Goal: Task Accomplishment & Management: Use online tool/utility

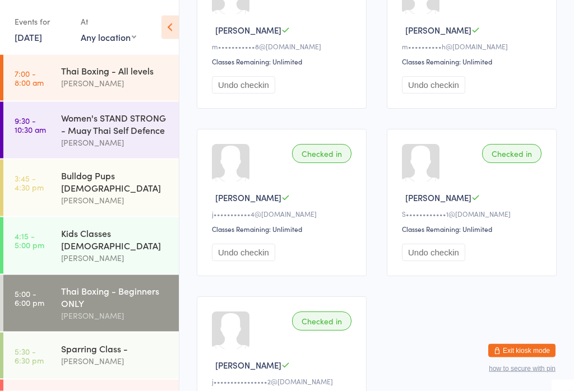
scroll to position [522, 0]
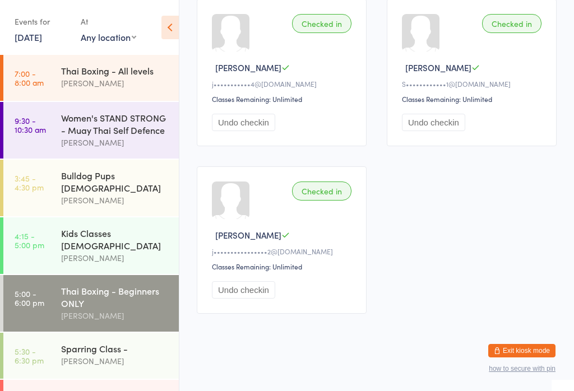
click at [81, 333] on div "Sparring Class - [PERSON_NAME]" at bounding box center [120, 355] width 118 height 44
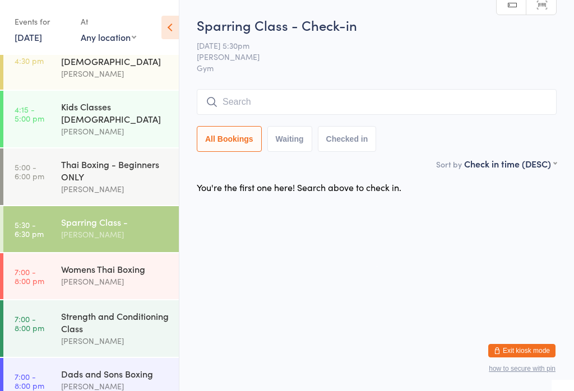
scroll to position [126, 0]
click at [131, 276] on div "[PERSON_NAME]" at bounding box center [115, 282] width 108 height 13
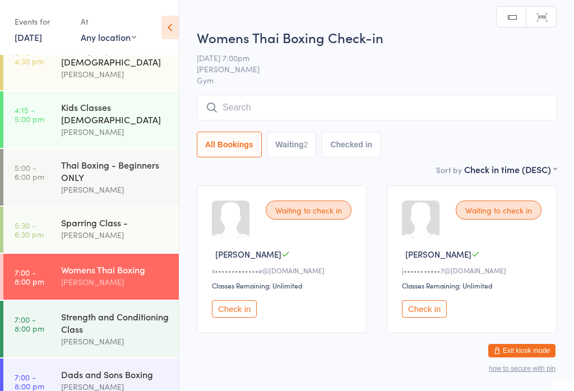
click at [109, 162] on div "Thai Boxing - Beginners ONLY" at bounding box center [115, 171] width 108 height 25
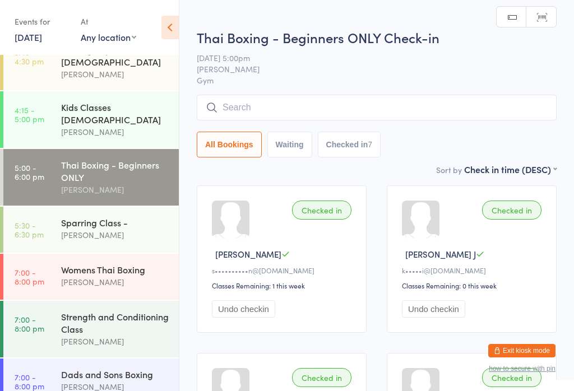
click at [118, 381] on div "[PERSON_NAME]" at bounding box center [115, 387] width 108 height 13
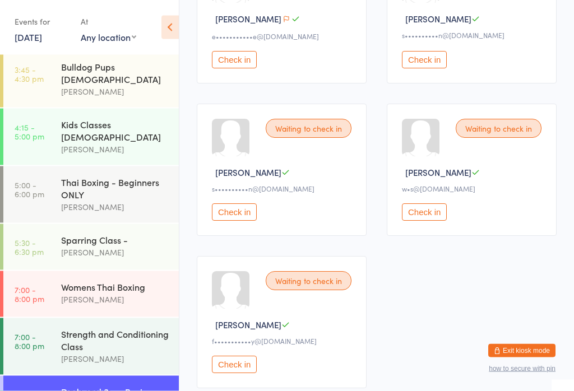
scroll to position [1438, 0]
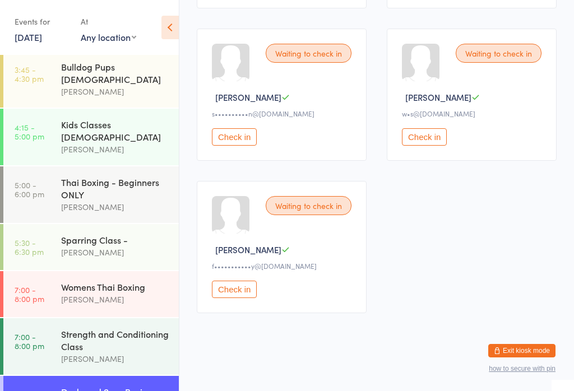
click at [120, 234] on div "Sparring Class -" at bounding box center [115, 240] width 108 height 12
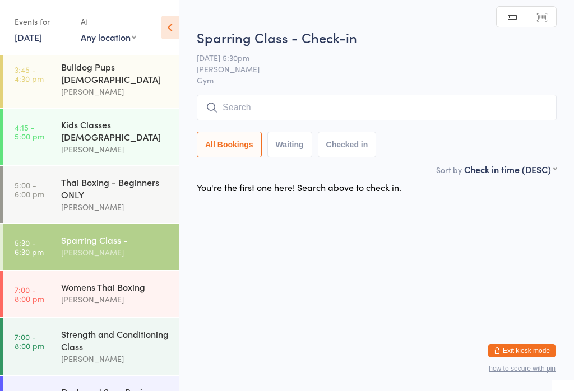
click at [108, 176] on div "Thai Boxing - Beginners ONLY" at bounding box center [115, 188] width 108 height 25
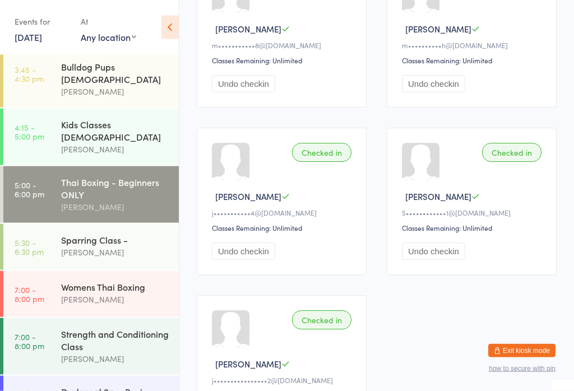
scroll to position [393, 0]
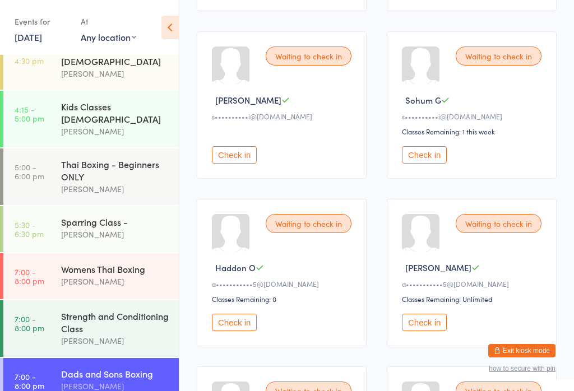
scroll to position [126, 0]
click at [220, 331] on button "Check in" at bounding box center [234, 322] width 45 height 17
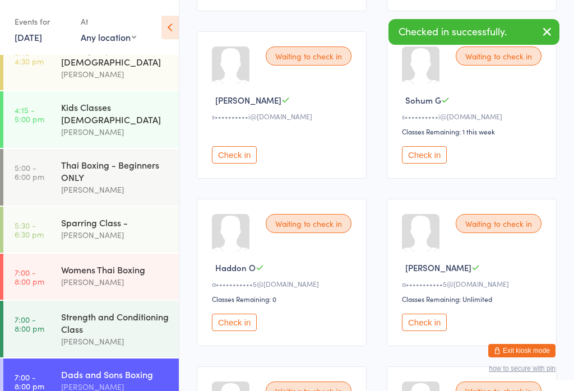
click at [402, 331] on button "Check in" at bounding box center [424, 322] width 45 height 17
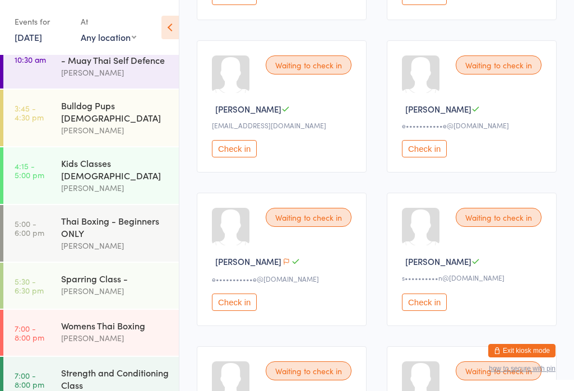
scroll to position [109, 0]
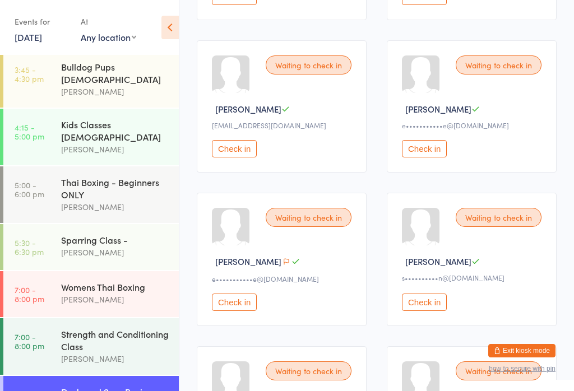
click at [122, 330] on div "Strength and Conditioning Class" at bounding box center [115, 340] width 108 height 25
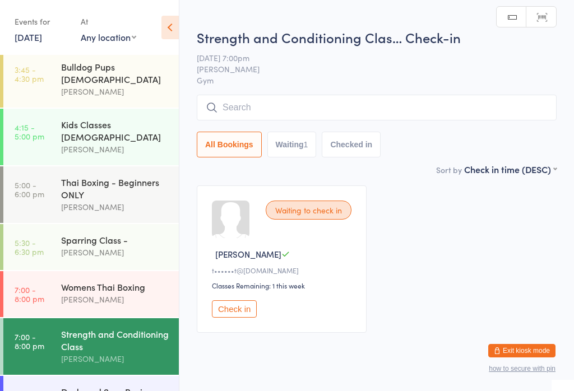
click at [341, 97] on input "search" at bounding box center [377, 108] width 360 height 26
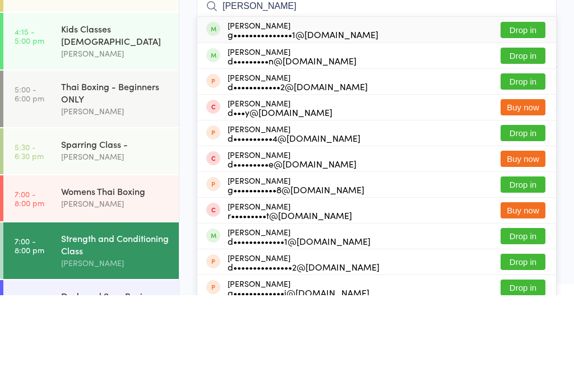
type input "[PERSON_NAME]"
click at [515, 118] on button "Drop in" at bounding box center [522, 126] width 45 height 16
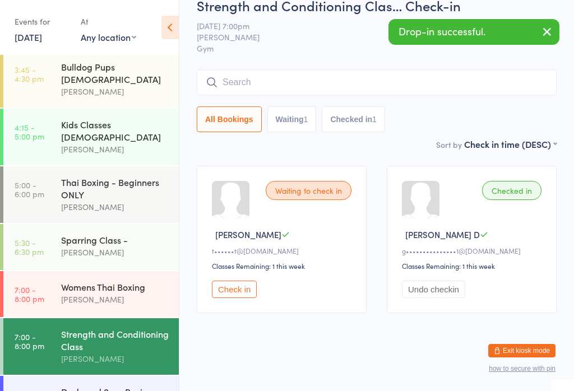
click at [117, 293] on div "[PERSON_NAME]" at bounding box center [115, 299] width 108 height 13
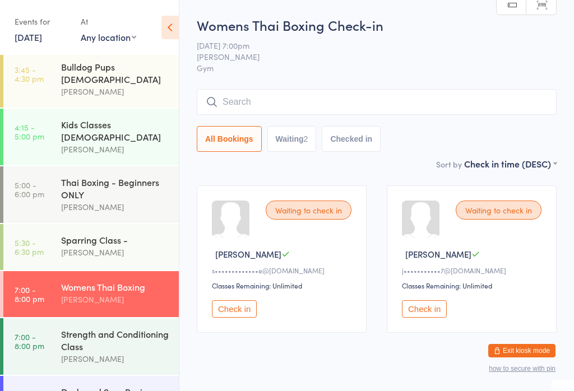
click at [437, 315] on button "Check in" at bounding box center [424, 308] width 45 height 17
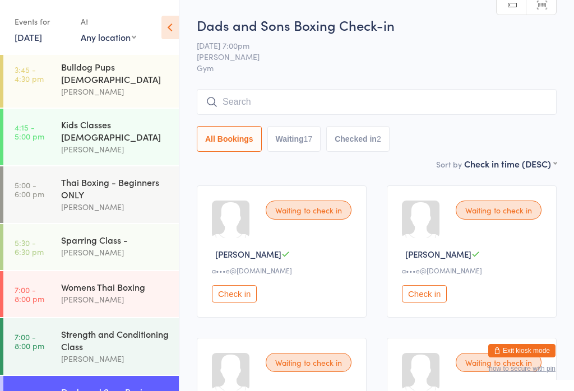
click at [426, 299] on button "Check in" at bounding box center [424, 293] width 45 height 17
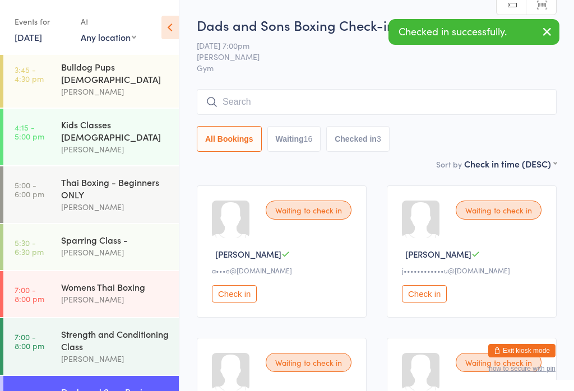
click at [228, 283] on div "Waiting to check in [PERSON_NAME] a•••e@[DOMAIN_NAME] Check in" at bounding box center [282, 251] width 170 height 132
click at [230, 296] on button "Check in" at bounding box center [234, 293] width 45 height 17
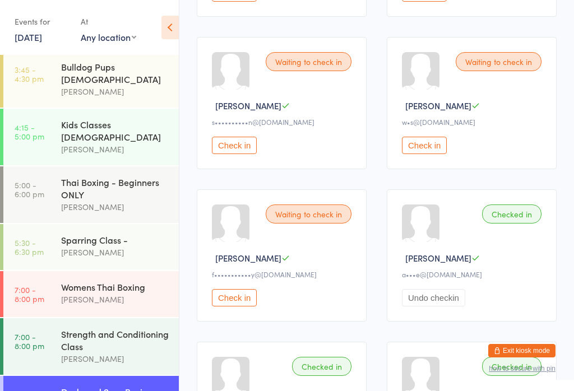
scroll to position [1094, 0]
click at [231, 307] on button "Check in" at bounding box center [234, 298] width 45 height 17
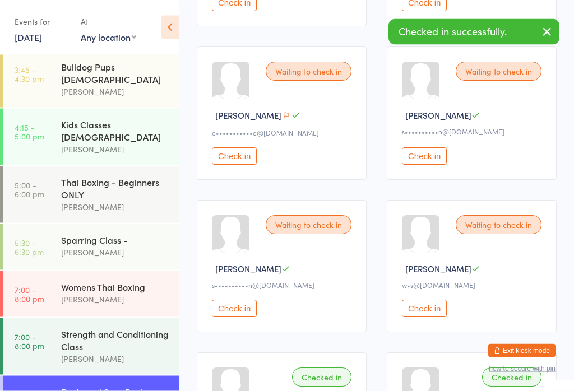
scroll to position [931, 0]
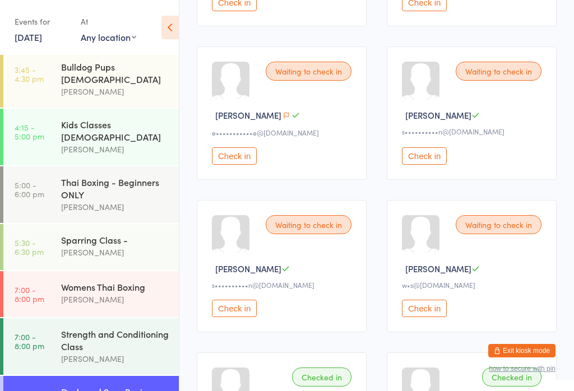
click at [99, 293] on div "[PERSON_NAME]" at bounding box center [115, 299] width 108 height 13
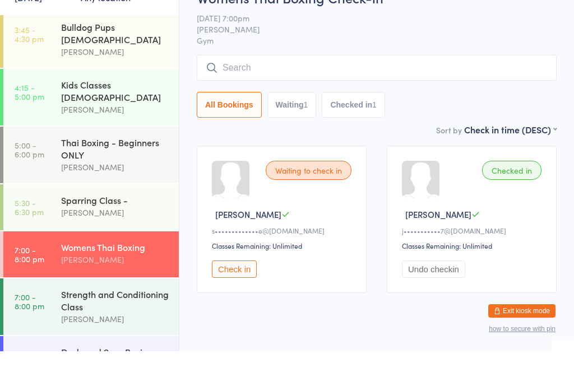
scroll to position [9, 0]
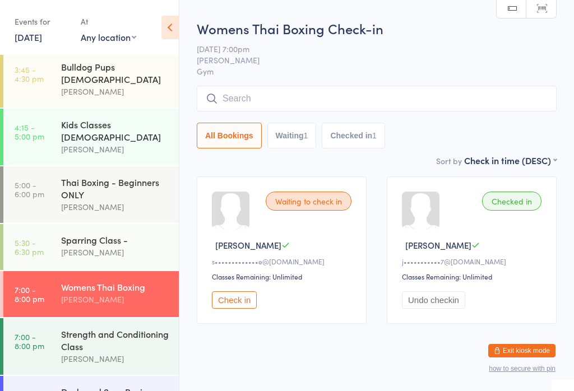
click at [238, 101] on input "search" at bounding box center [377, 99] width 360 height 26
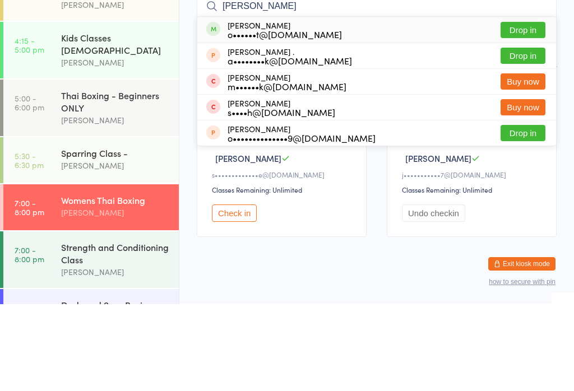
type input "[PERSON_NAME]"
click at [522, 109] on button "Drop in" at bounding box center [522, 117] width 45 height 16
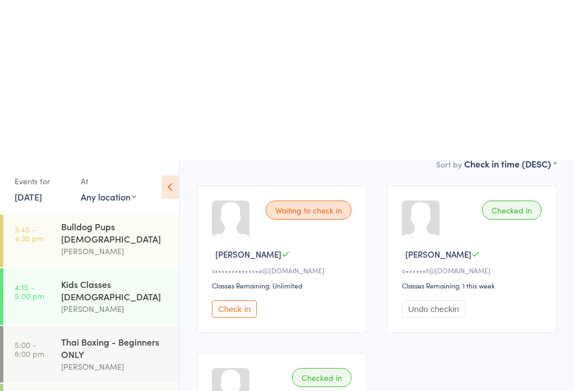
scroll to position [197, 0]
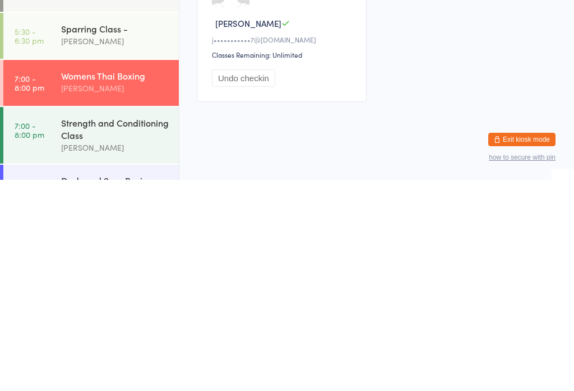
click at [122, 328] on div "Strength and Conditioning Class" at bounding box center [115, 340] width 108 height 25
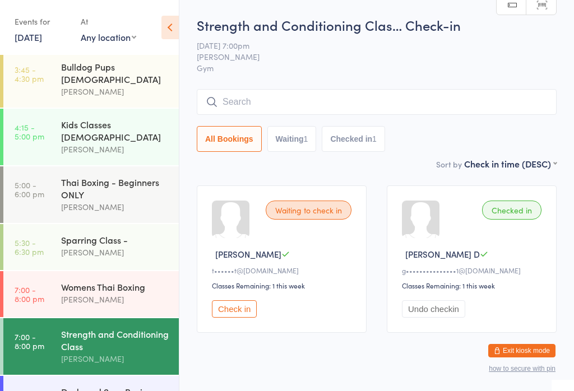
click at [458, 103] on input "search" at bounding box center [377, 102] width 360 height 26
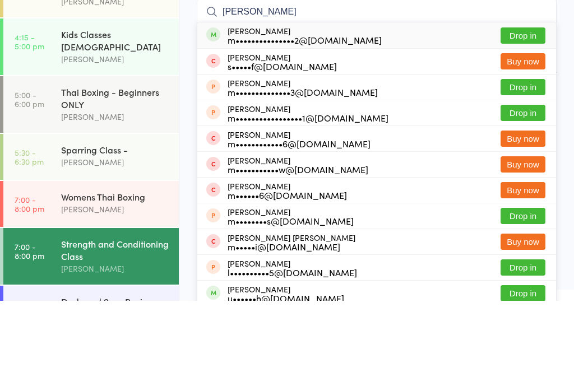
type input "[PERSON_NAME]"
click at [518, 118] on button "Drop in" at bounding box center [522, 126] width 45 height 16
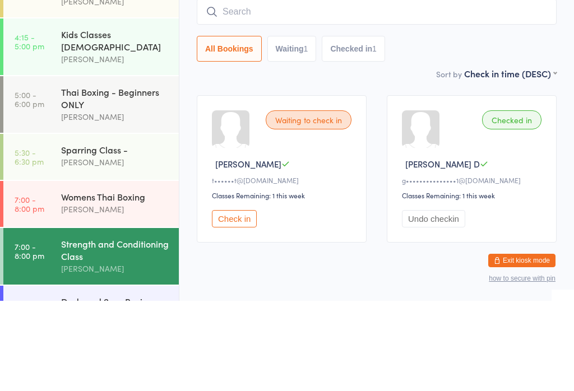
scroll to position [26, 0]
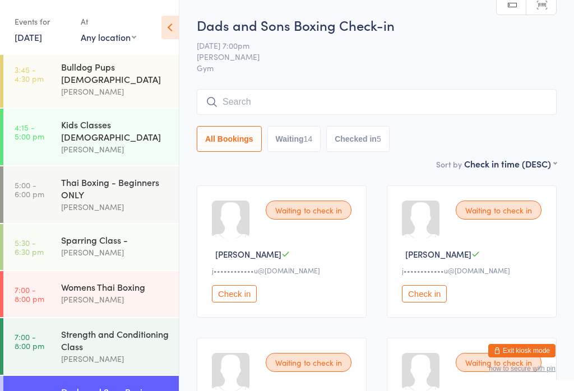
click at [267, 104] on input "search" at bounding box center [377, 102] width 360 height 26
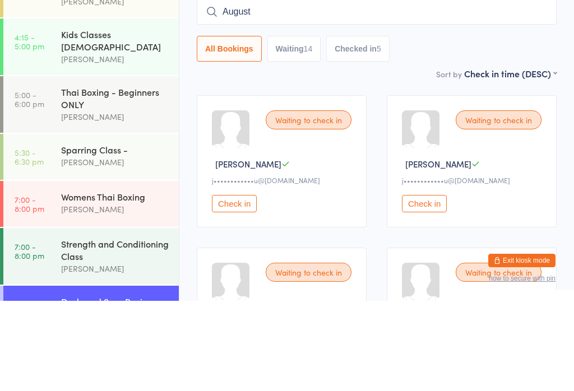
type input "August"
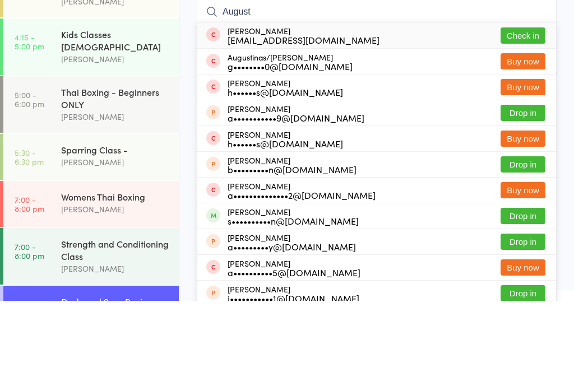
scroll to position [90, 0]
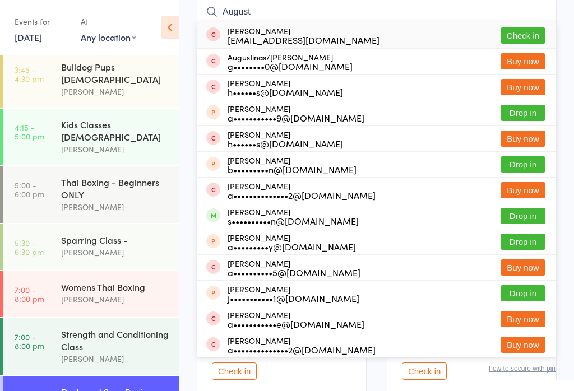
click at [534, 33] on button "Check in" at bounding box center [522, 35] width 45 height 16
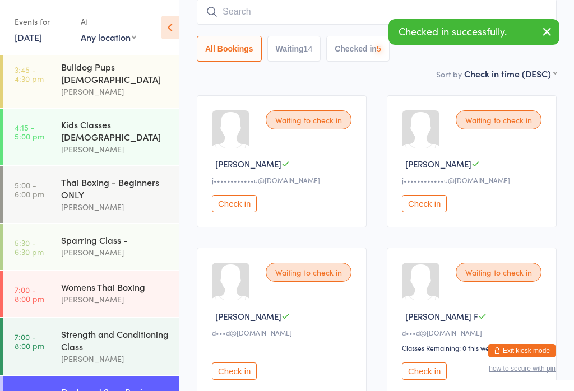
click at [353, 19] on input "search" at bounding box center [377, 12] width 360 height 26
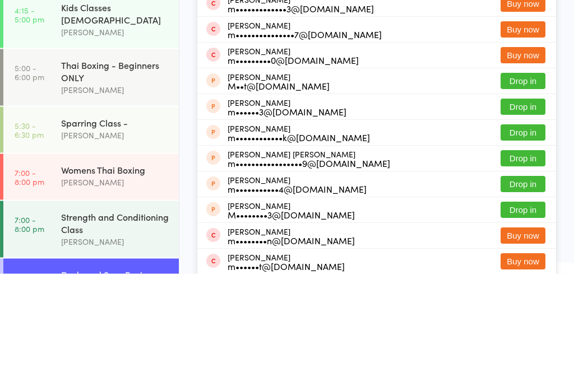
scroll to position [55, 0]
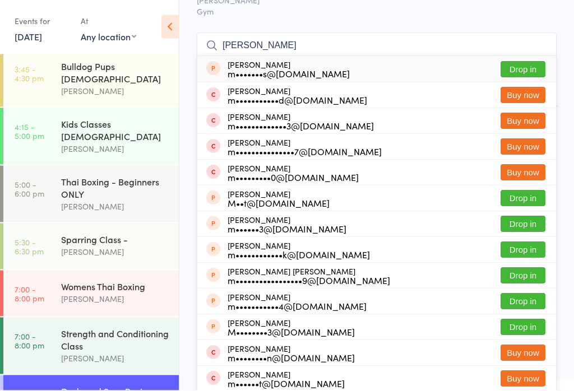
type input "[PERSON_NAME]"
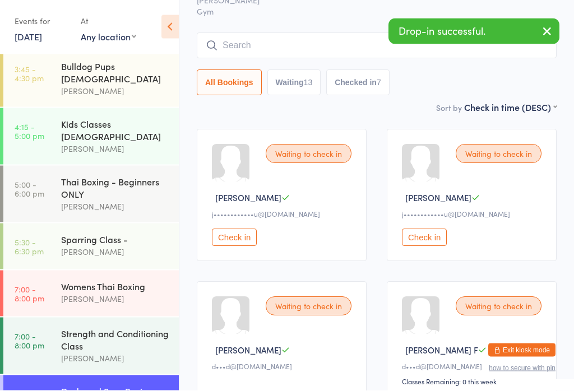
click at [428, 87] on div "All Bookings Waiting 13 Checked in 7" at bounding box center [377, 84] width 360 height 26
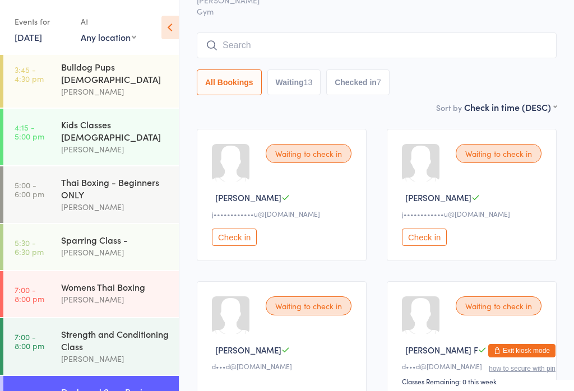
click at [10, 271] on link "7:00 - 8:00 pm Womens Thai Boxing [PERSON_NAME]" at bounding box center [90, 294] width 175 height 46
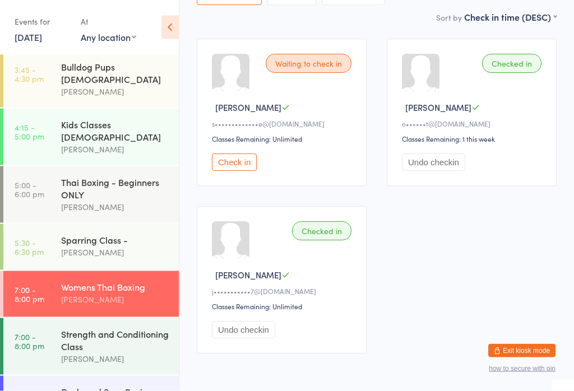
scroll to position [148, 0]
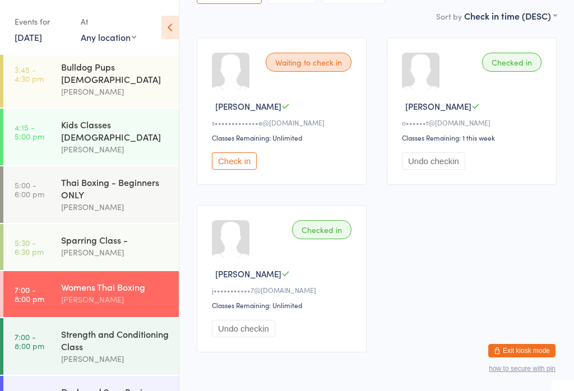
click at [239, 164] on button "Check in" at bounding box center [234, 160] width 45 height 17
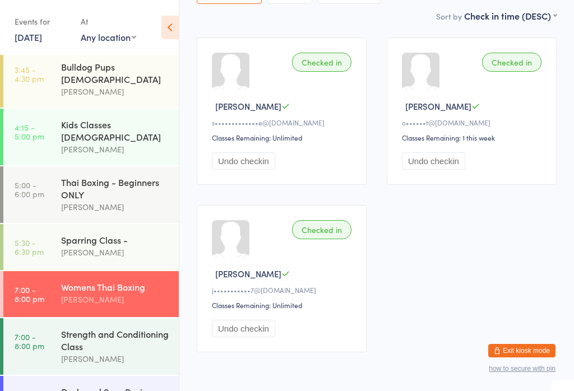
click at [101, 352] on div "[PERSON_NAME]" at bounding box center [115, 358] width 108 height 13
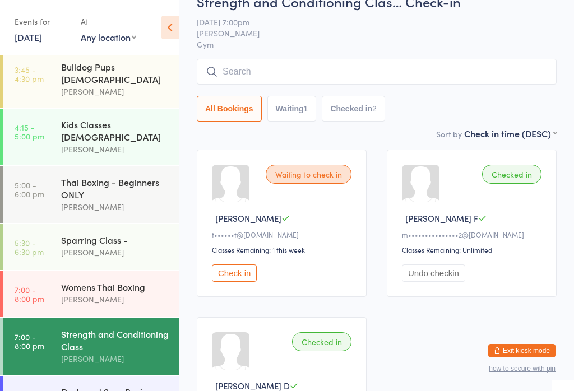
scroll to position [45, 0]
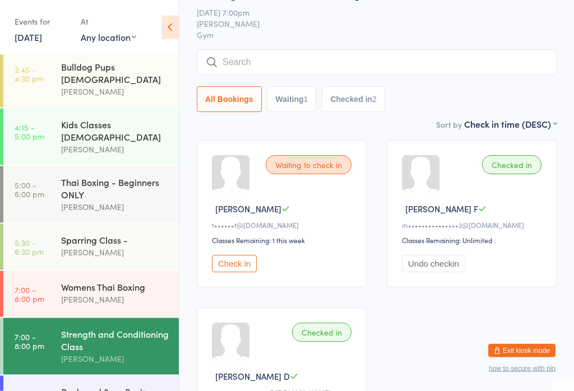
click at [436, 66] on input "search" at bounding box center [377, 63] width 360 height 26
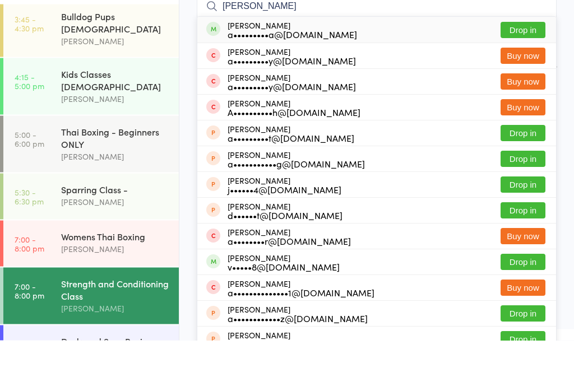
type input "[PERSON_NAME]"
click at [528, 73] on button "Drop in" at bounding box center [522, 81] width 45 height 16
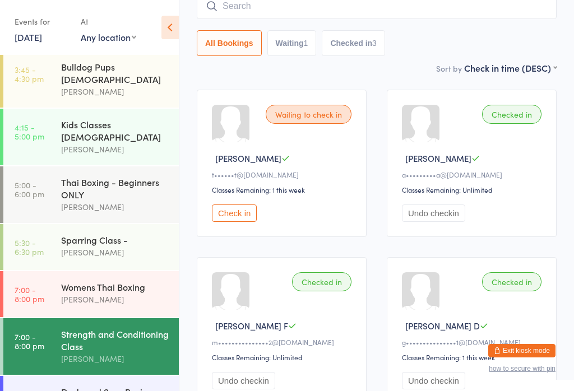
click at [338, 1] on input "search" at bounding box center [377, 6] width 360 height 26
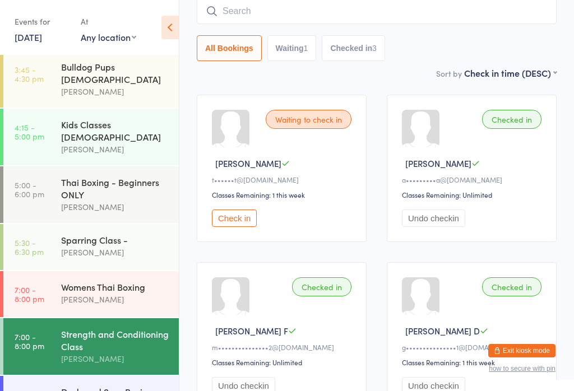
scroll to position [90, 0]
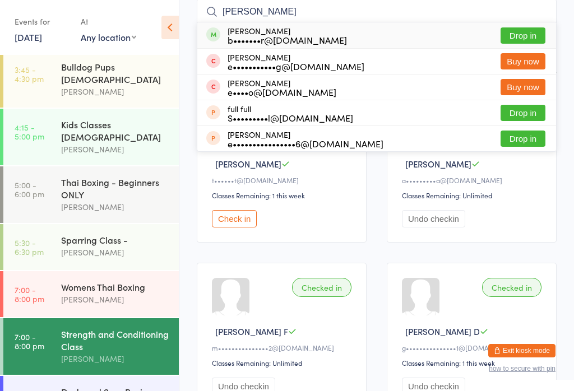
type input "[PERSON_NAME]"
click at [522, 39] on button "Drop in" at bounding box center [522, 35] width 45 height 16
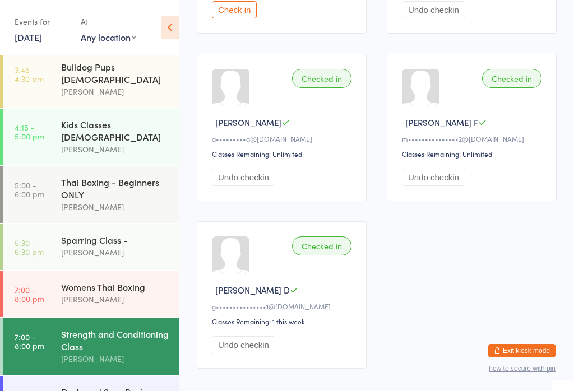
scroll to position [351, 0]
